Goal: Information Seeking & Learning: Learn about a topic

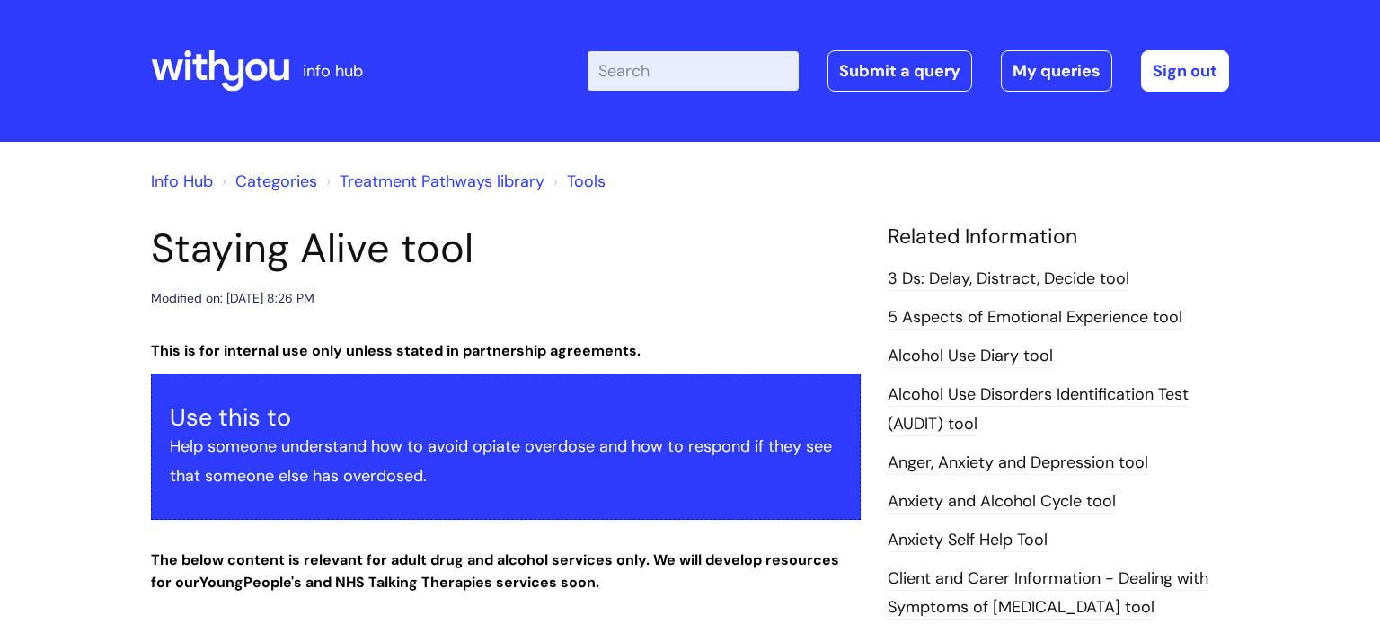
scroll to position [807, 0]
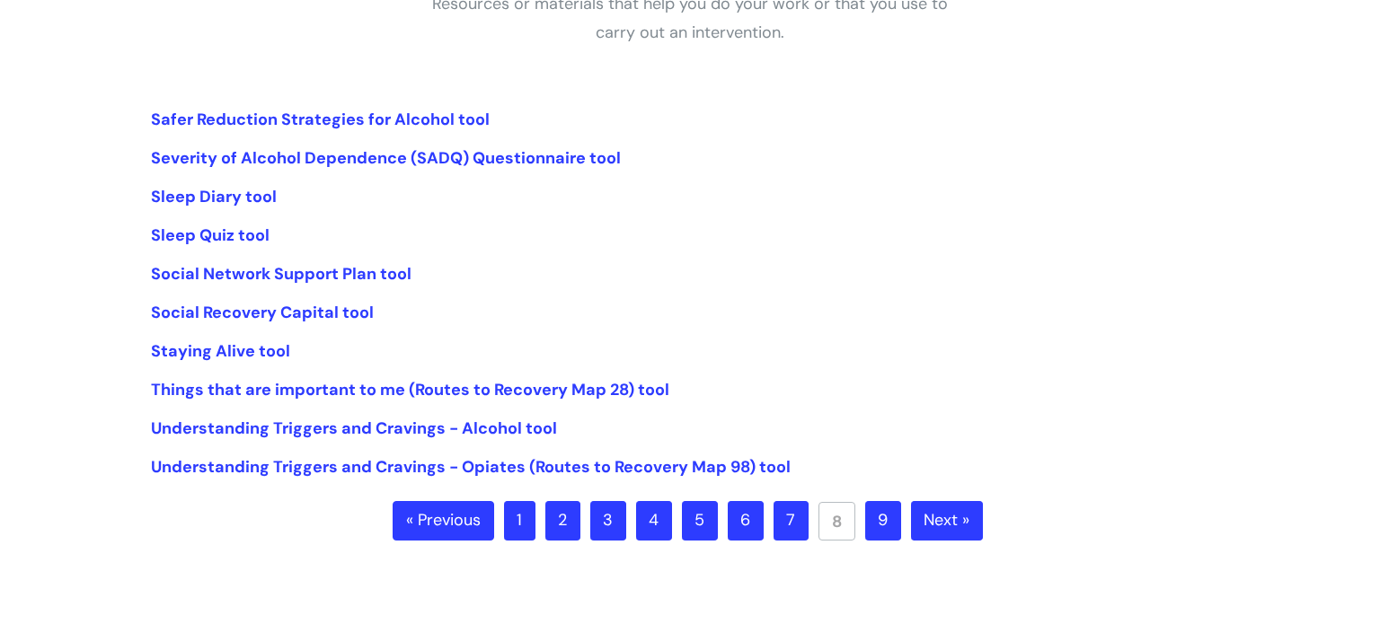
scroll to position [373, 0]
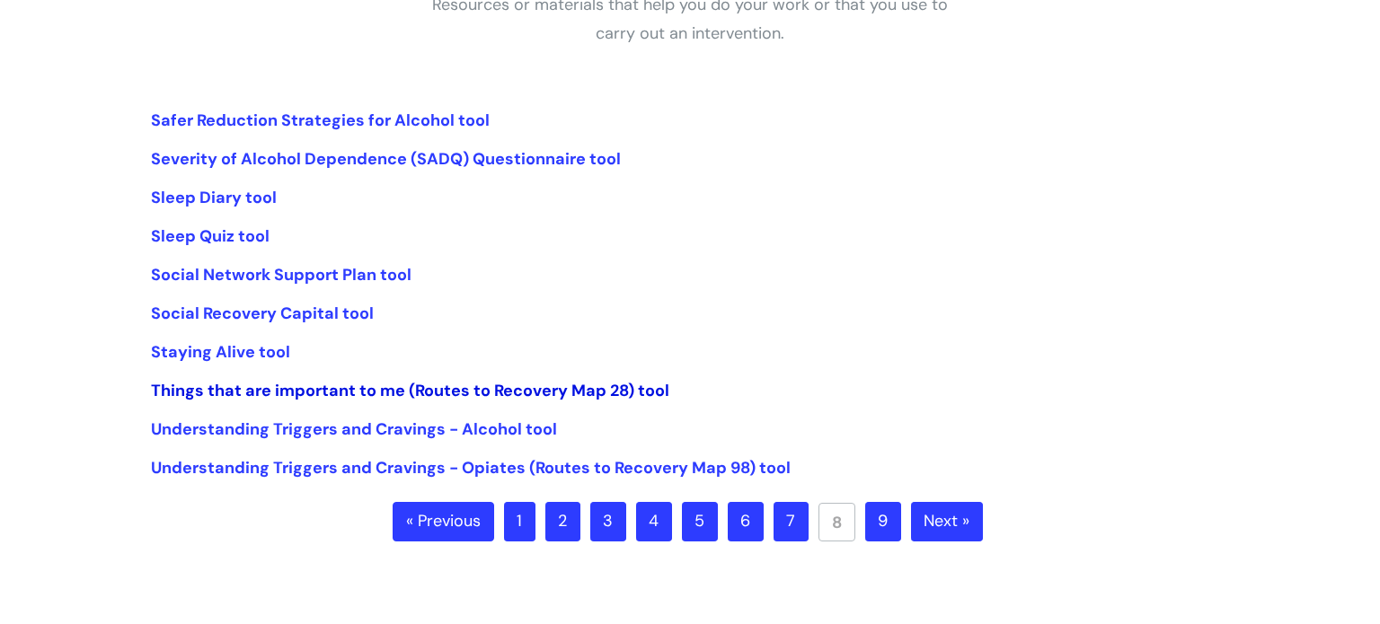
click at [287, 394] on link "Things that are important to me (Routes to Recovery Map 28) tool" at bounding box center [410, 391] width 518 height 22
click at [378, 434] on link "Understanding Triggers and Cravings - Alcohol tool" at bounding box center [354, 430] width 406 height 22
click at [423, 437] on link "Understanding Triggers and Cravings - Alcohol tool" at bounding box center [354, 430] width 406 height 22
click at [439, 458] on link "Understanding Triggers and Cravings - Opiates (Routes to Recovery Map 98) tool" at bounding box center [470, 468] width 639 height 22
click at [881, 518] on link "9" at bounding box center [883, 522] width 36 height 40
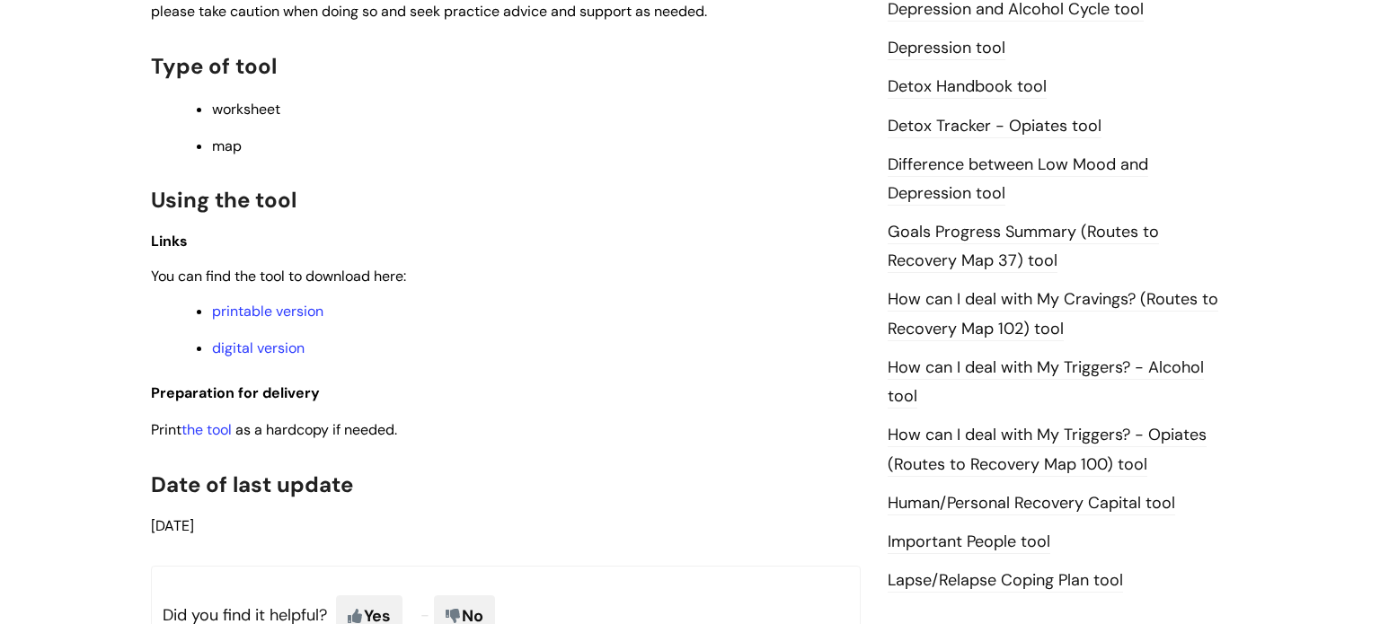
scroll to position [1085, 0]
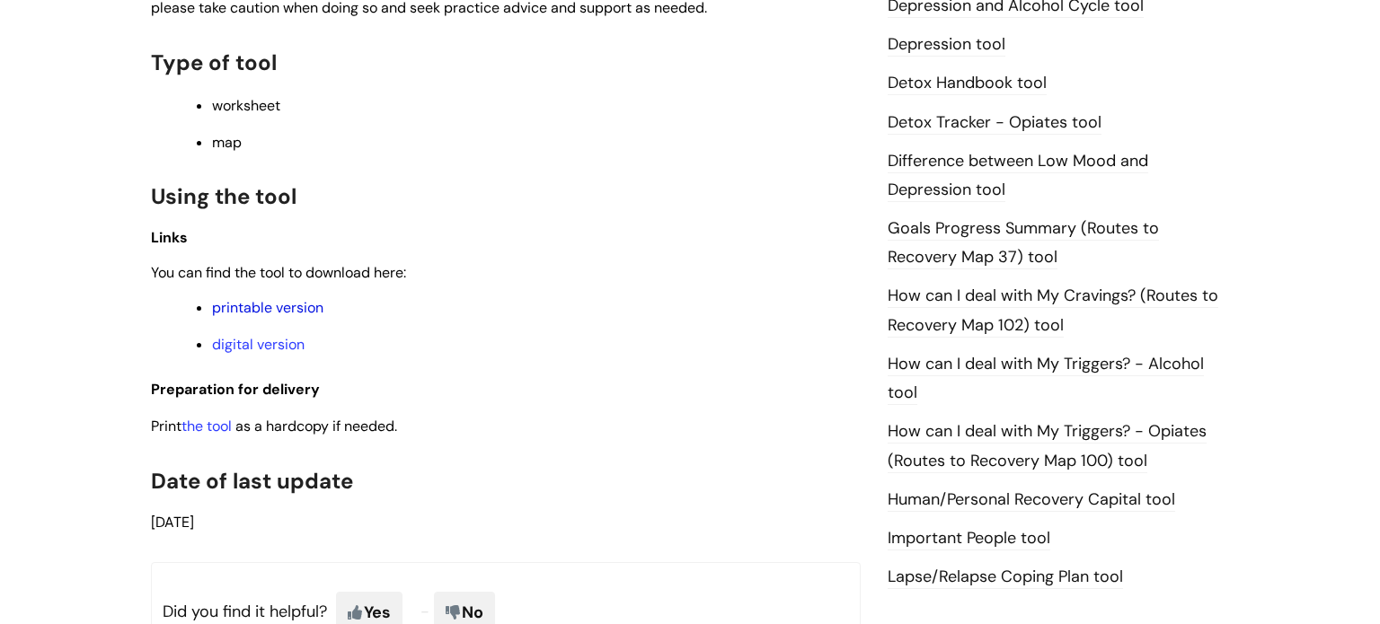
click at [322, 317] on link "printable version" at bounding box center [267, 307] width 111 height 19
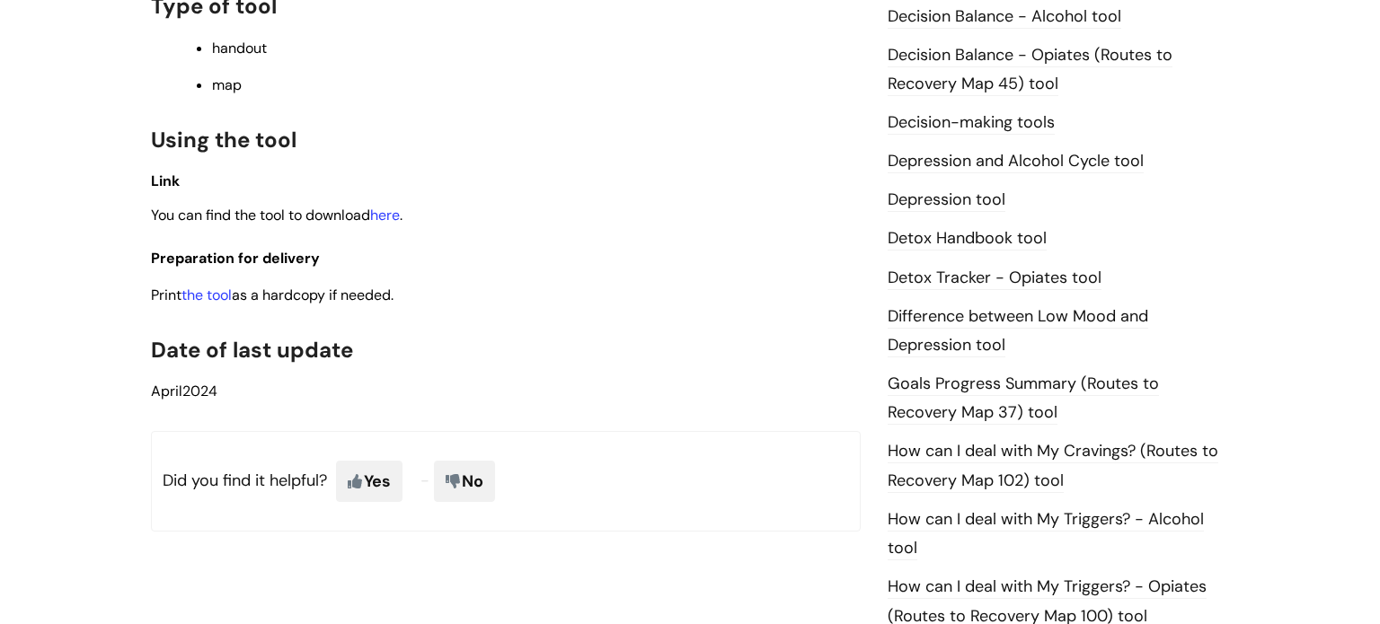
scroll to position [1034, 0]
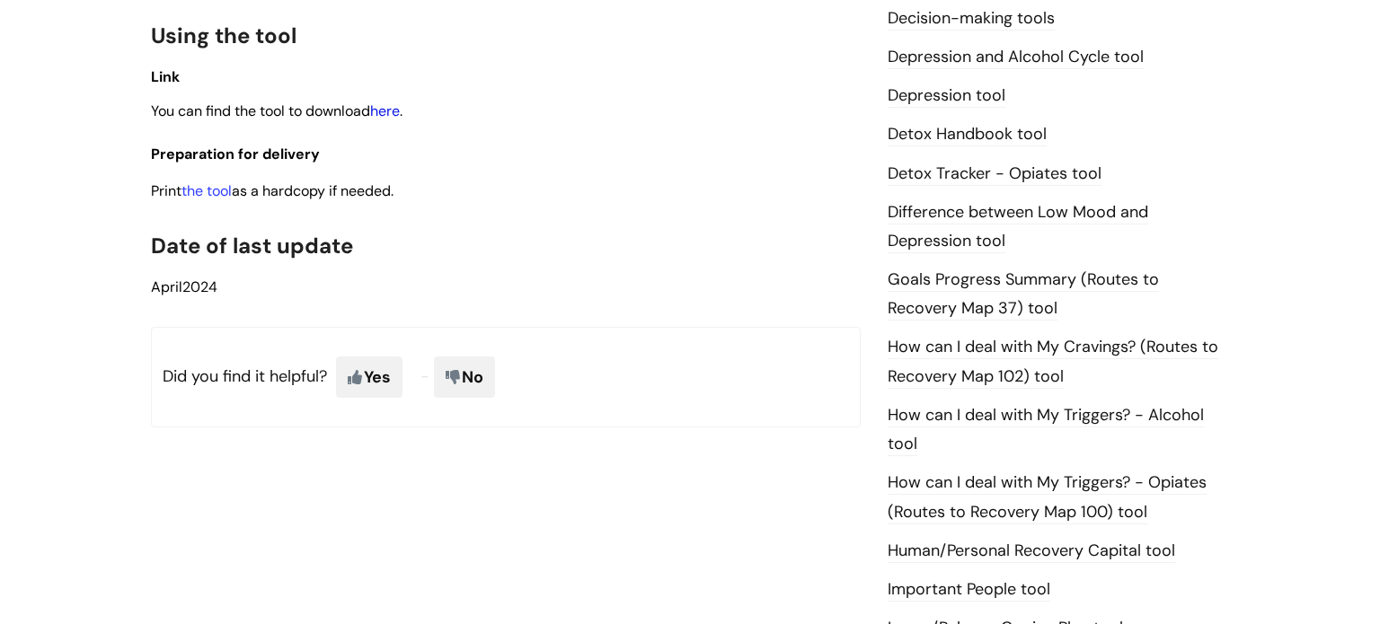
click at [389, 120] on link "here" at bounding box center [385, 110] width 30 height 19
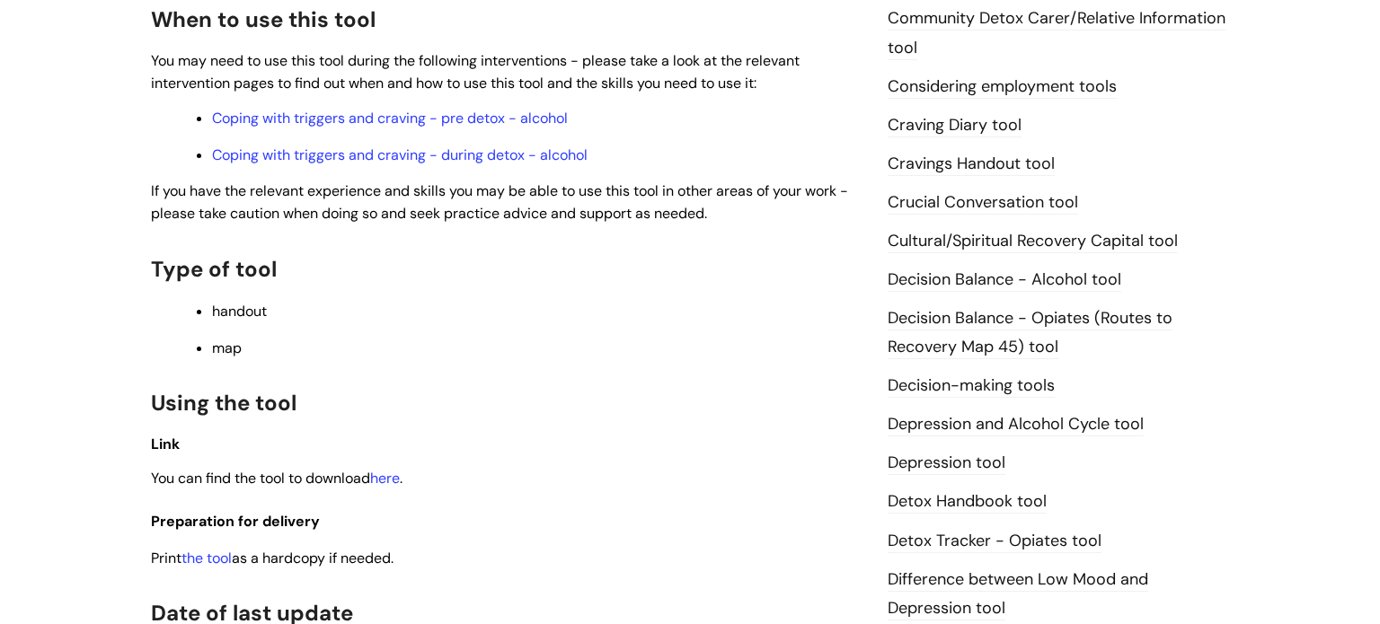
scroll to position [934, 0]
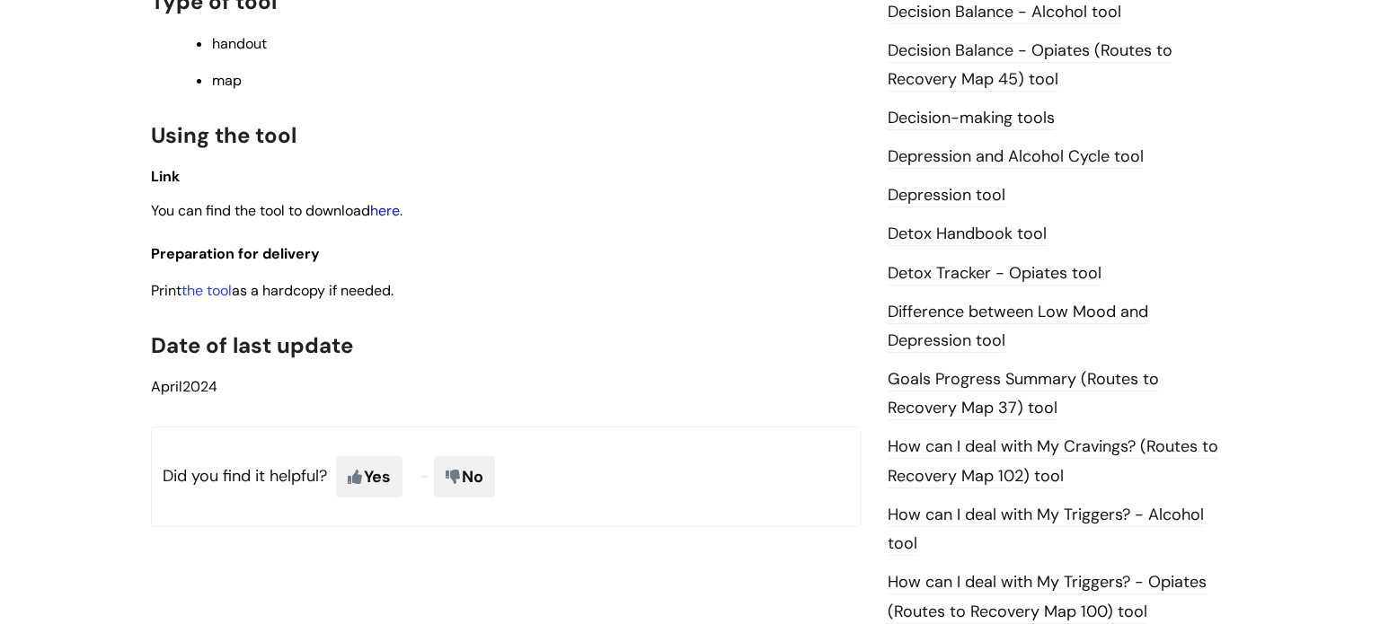
click at [386, 220] on link "here" at bounding box center [385, 210] width 30 height 19
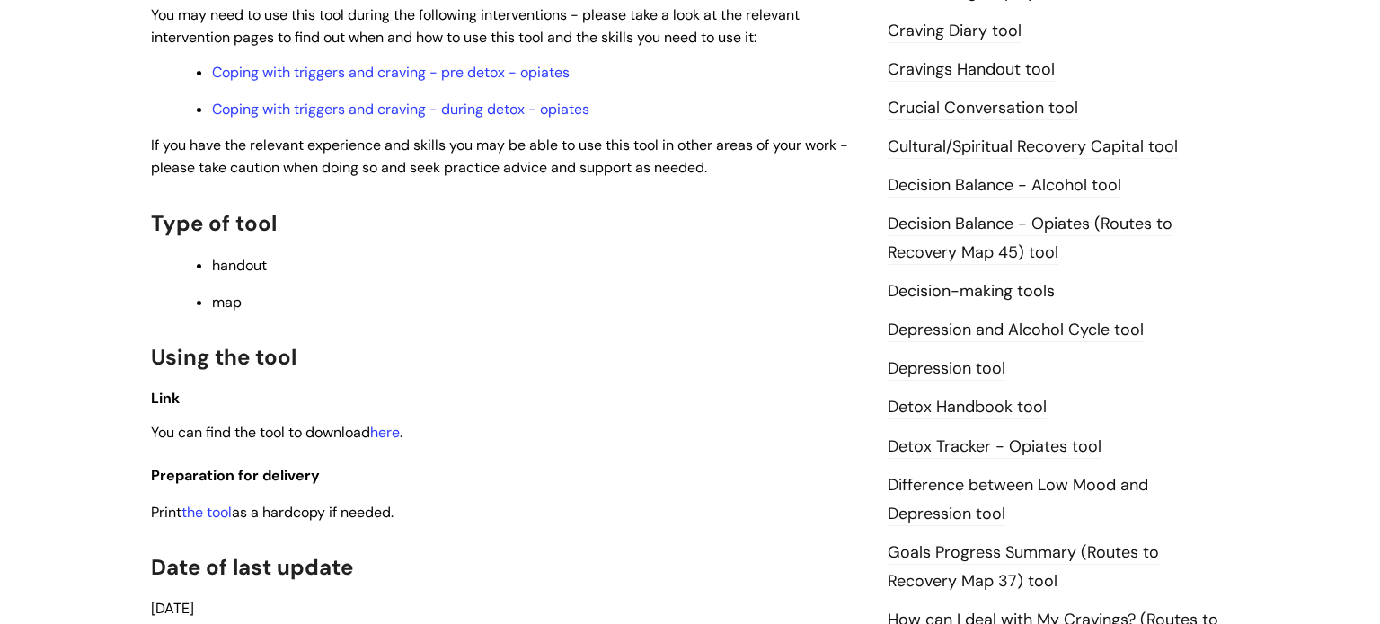
scroll to position [762, 0]
click at [383, 438] on link "here" at bounding box center [385, 431] width 30 height 19
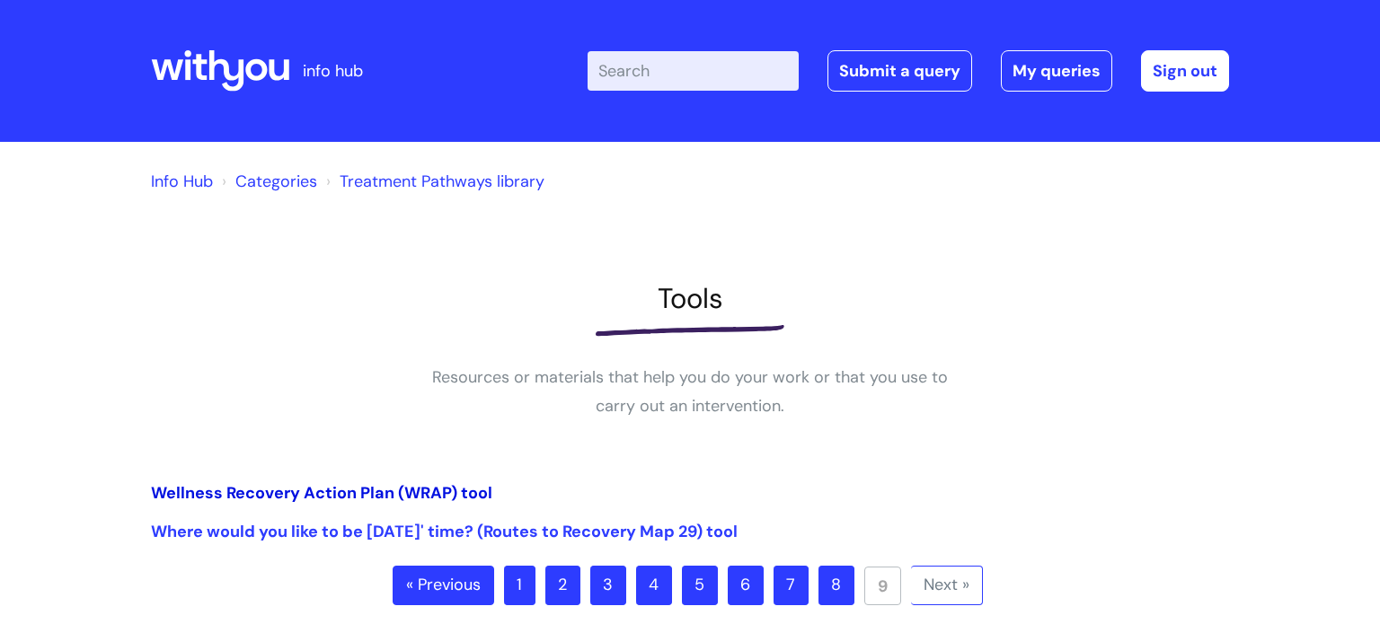
click at [472, 487] on link "Wellness Recovery Action Plan (WRAP) tool" at bounding box center [321, 493] width 341 height 22
click at [511, 529] on link "Where would you like to be in 5 years' time? (Routes to Recovery Map 29) tool" at bounding box center [444, 532] width 587 height 22
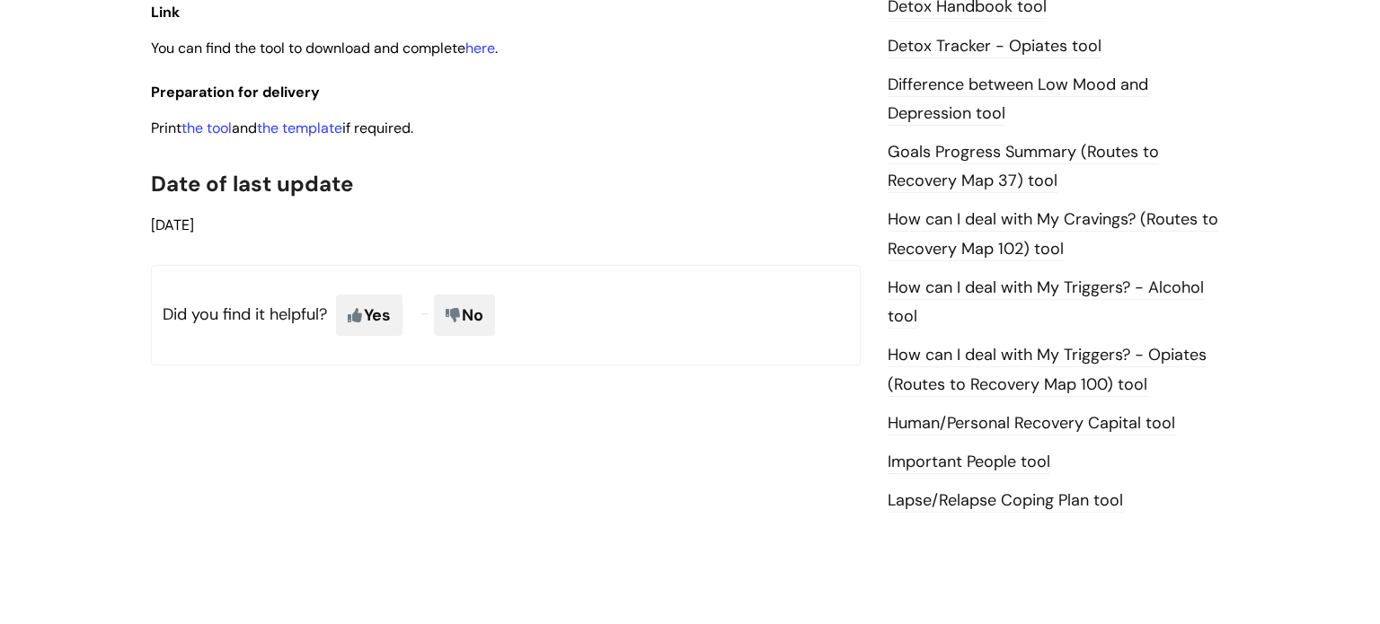
scroll to position [1160, 0]
click at [491, 59] on link "here" at bounding box center [480, 49] width 30 height 19
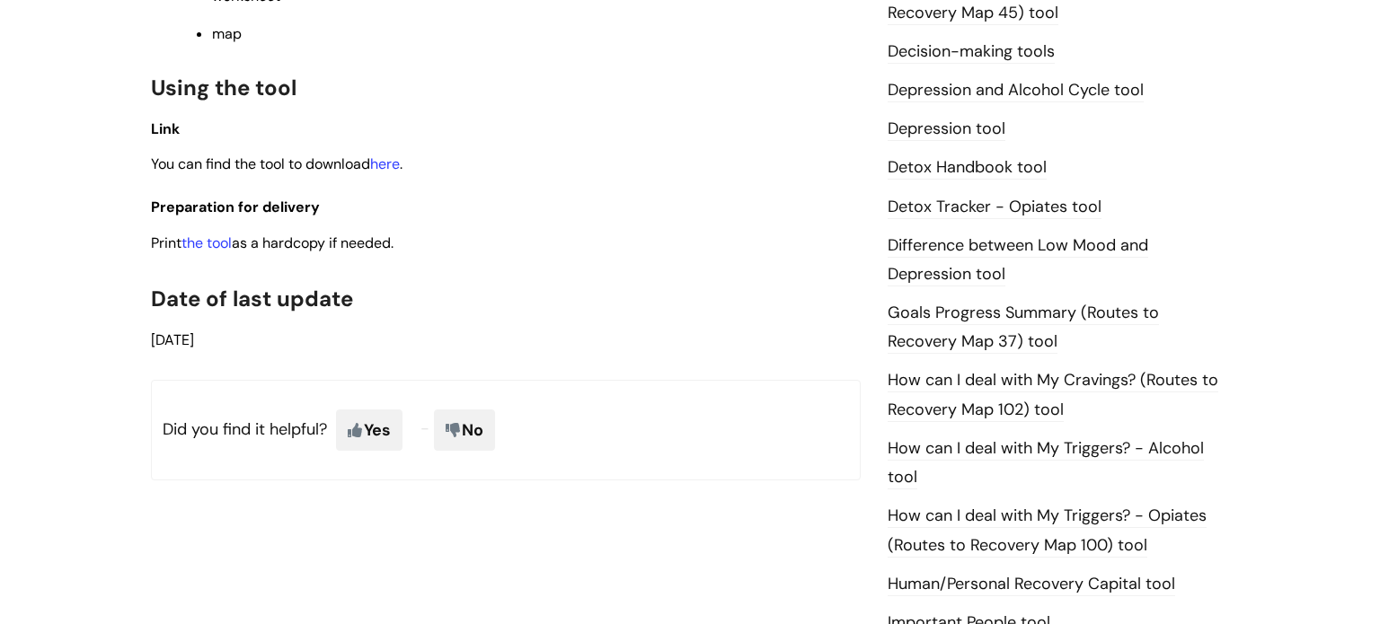
scroll to position [1002, 0]
click at [396, 172] on link "here" at bounding box center [385, 162] width 30 height 19
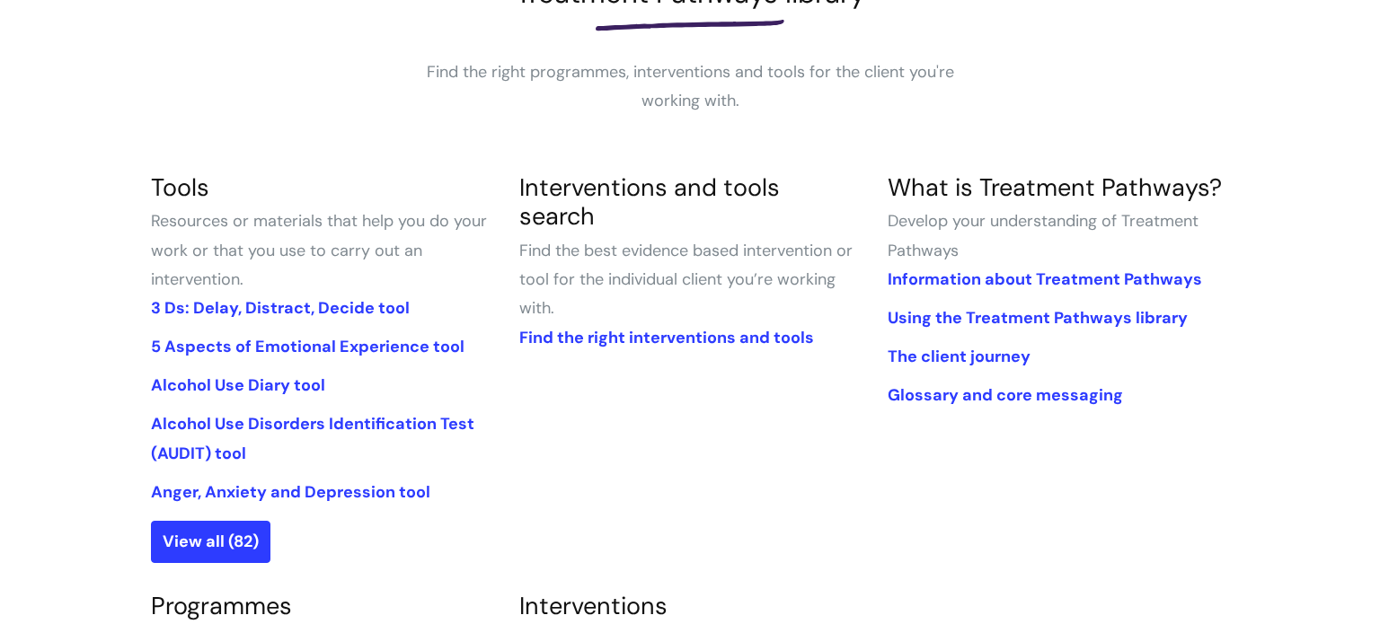
scroll to position [313, 0]
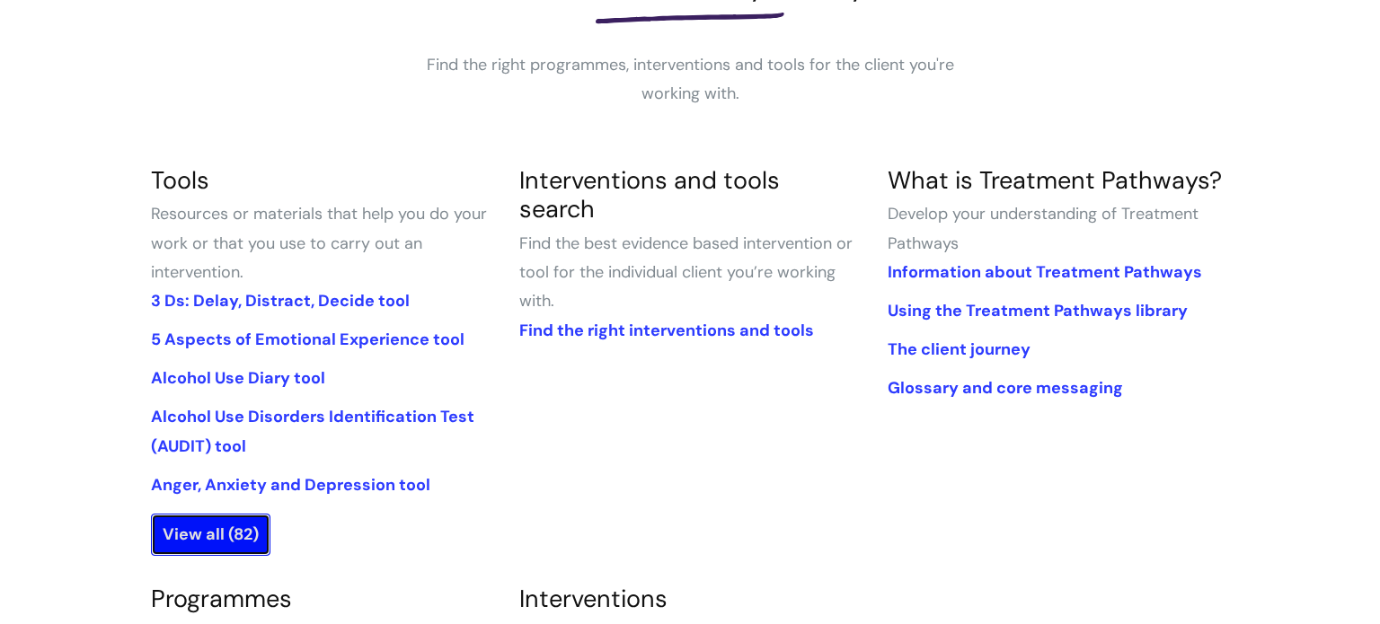
click at [240, 523] on link "View all (82)" at bounding box center [210, 534] width 119 height 41
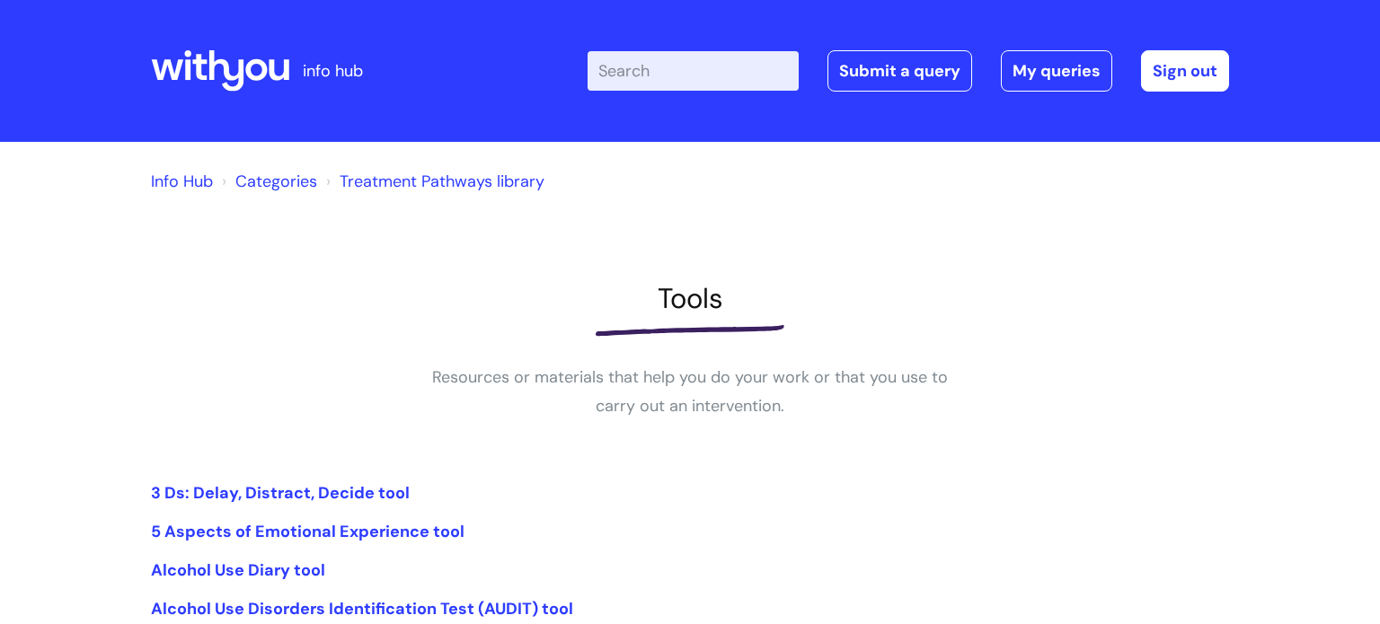
click at [705, 72] on input "Enter your search term here..." at bounding box center [692, 71] width 211 height 40
type input "SADQ"
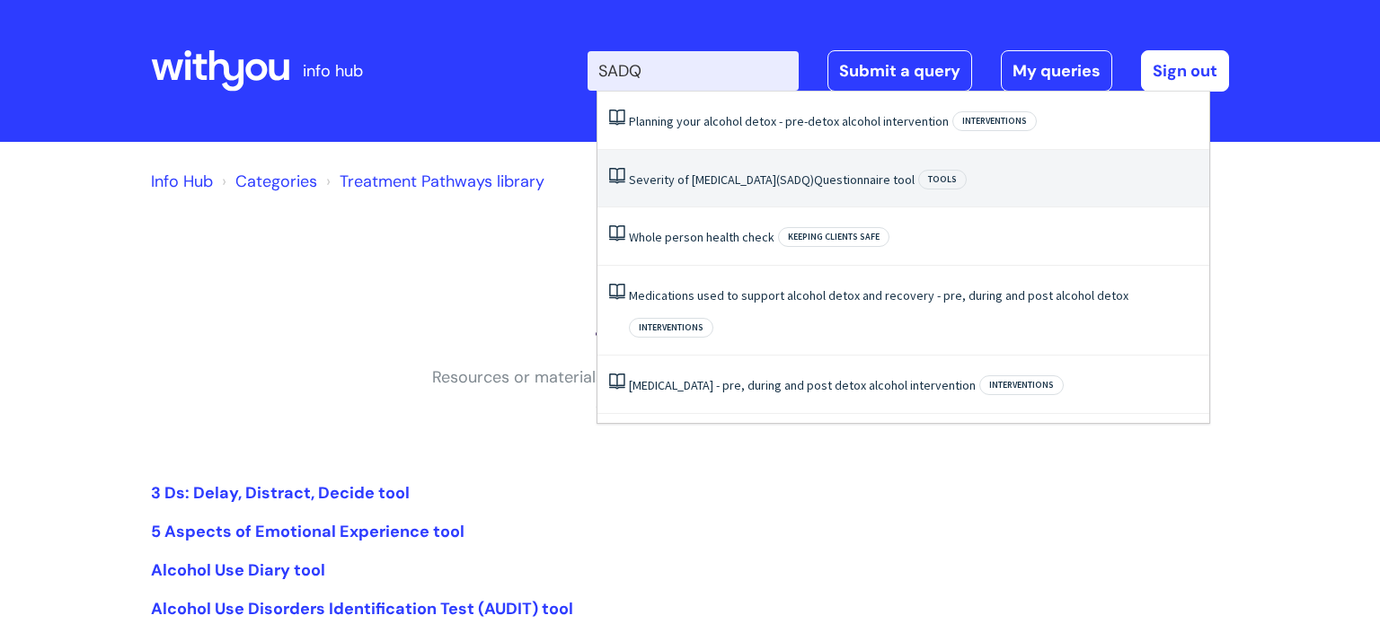
click at [907, 181] on link "Severity of Alcohol Dependence (SADQ) Questionnaire tool" at bounding box center [772, 180] width 286 height 16
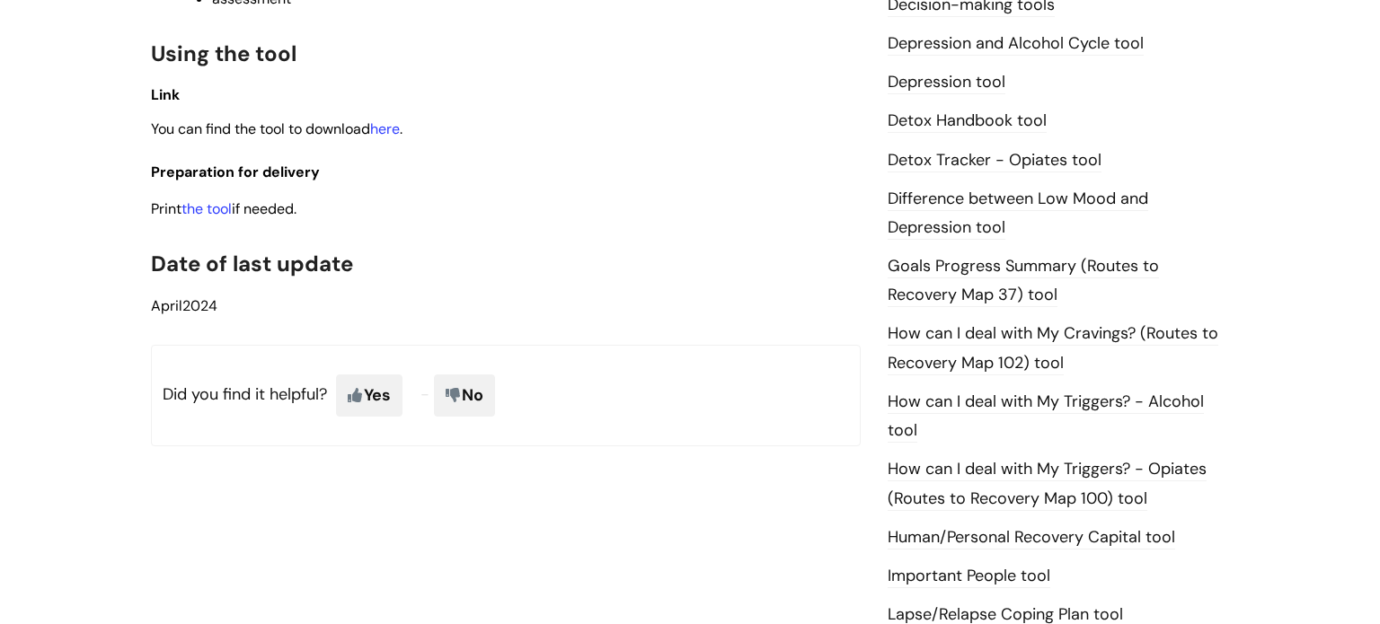
scroll to position [1048, 0]
click at [388, 137] on link "here" at bounding box center [385, 128] width 30 height 19
